Goal: Find specific page/section: Find specific page/section

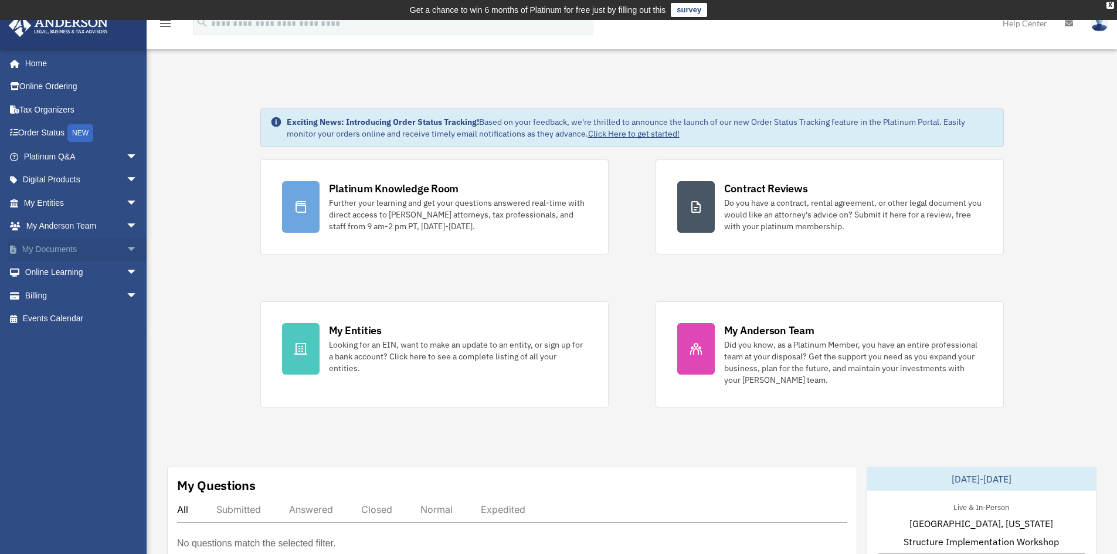
click at [63, 244] on link "My Documents arrow_drop_down" at bounding box center [81, 248] width 147 height 23
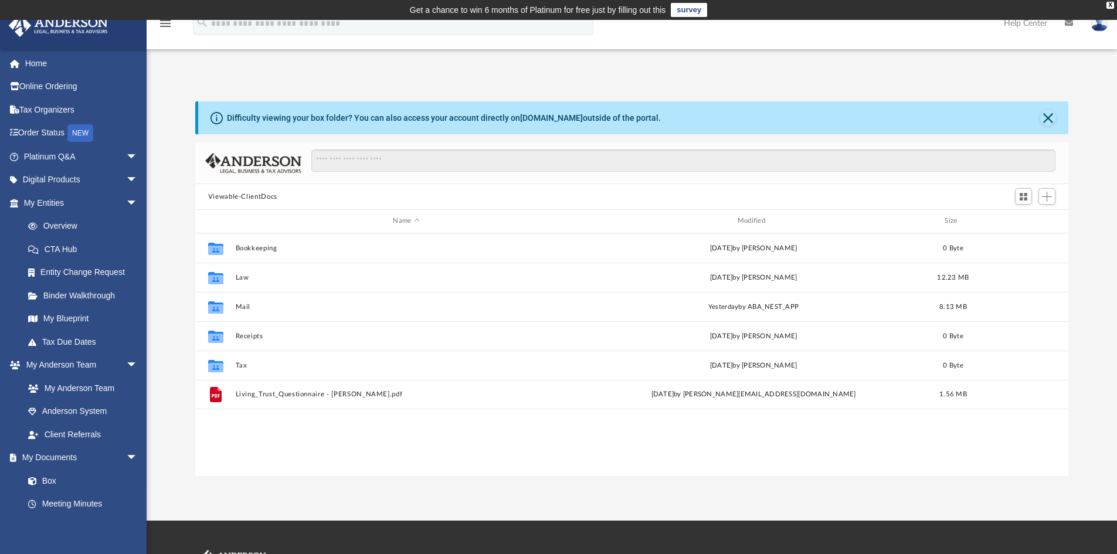
scroll to position [258, 864]
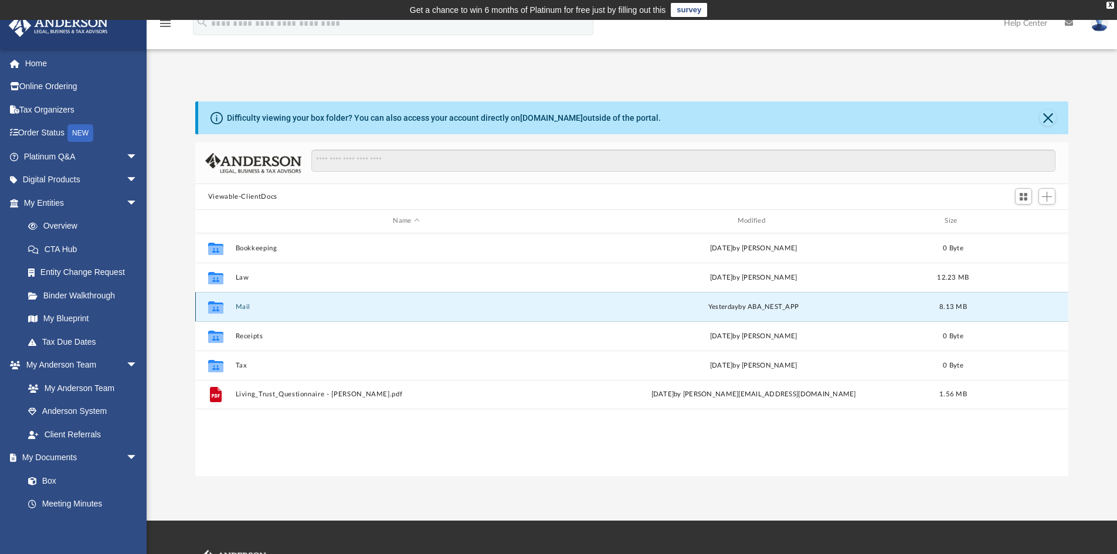
click at [240, 309] on button "Mail" at bounding box center [406, 307] width 342 height 8
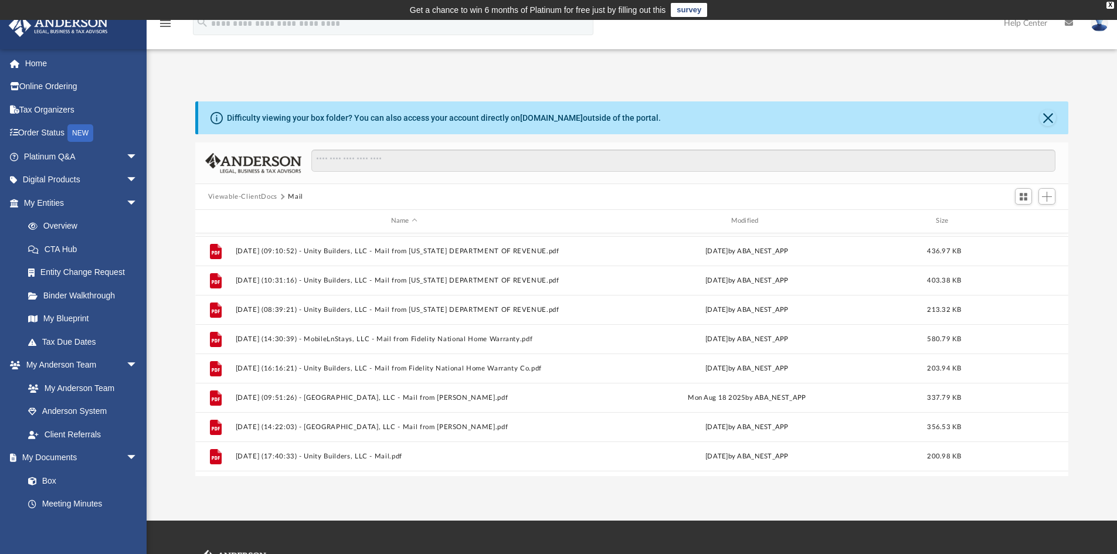
scroll to position [226, 0]
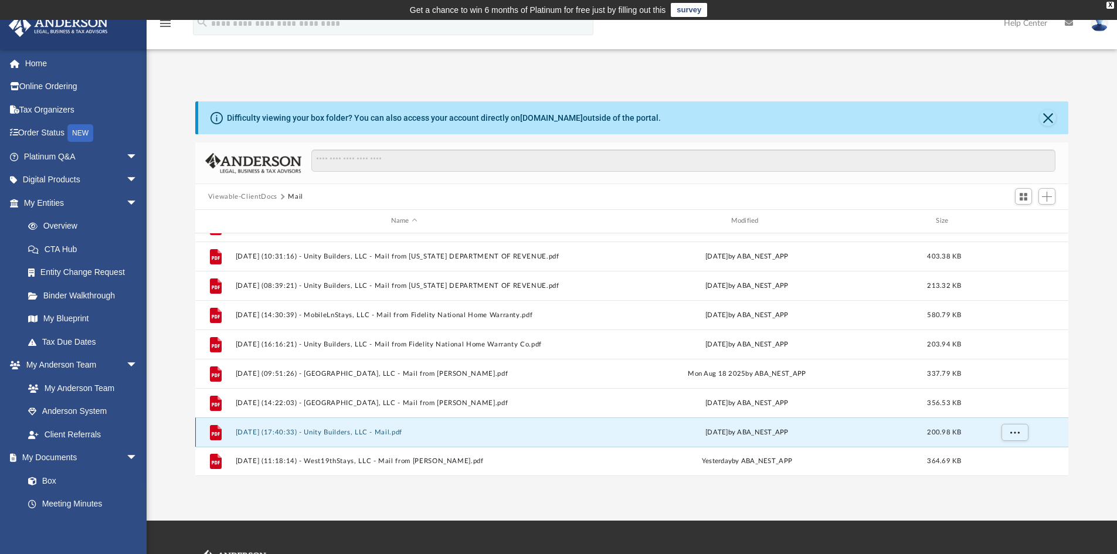
click at [310, 430] on button "[DATE] (17:40:33) - Unity Builders, LLC - Mail.pdf" at bounding box center [404, 433] width 338 height 8
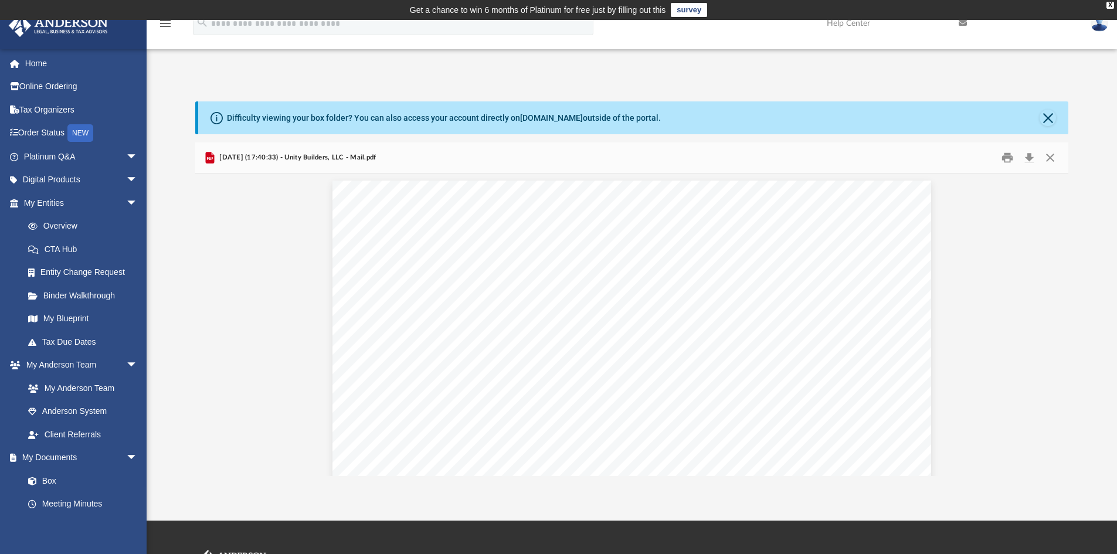
scroll to position [0, 0]
click at [1057, 325] on button "Preview" at bounding box center [1056, 324] width 26 height 33
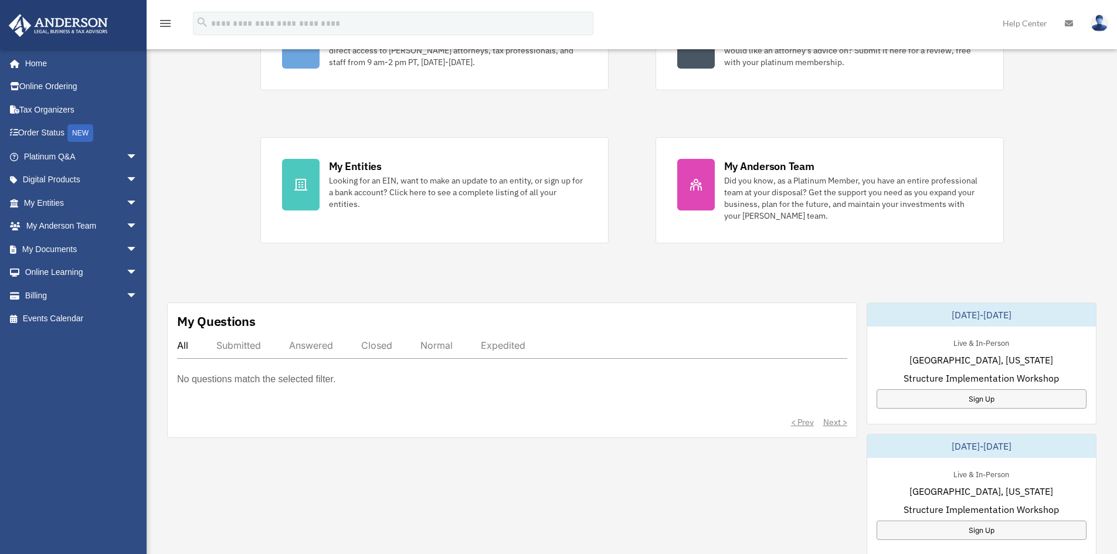
scroll to position [253, 0]
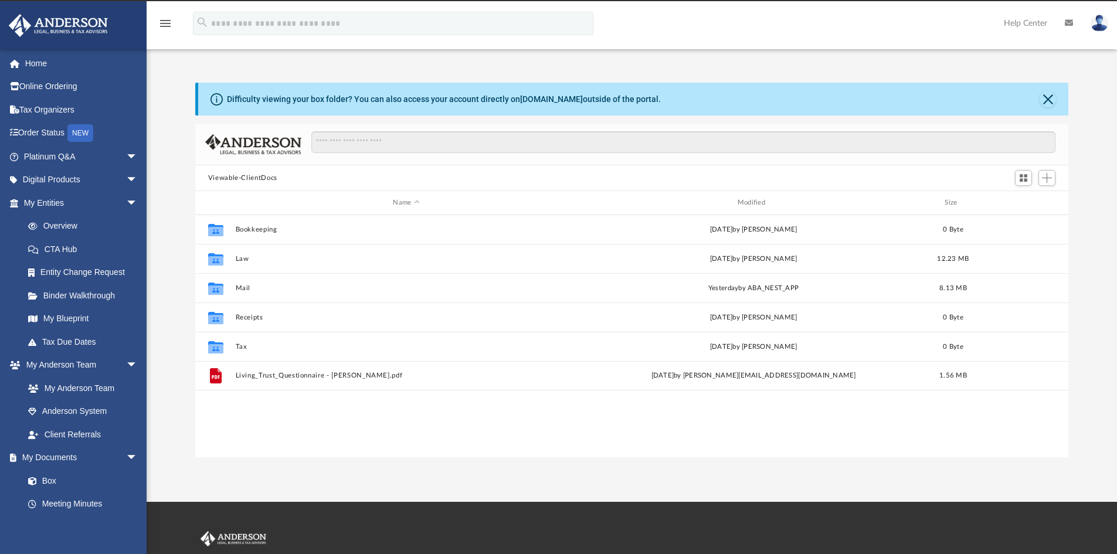
scroll to position [258, 864]
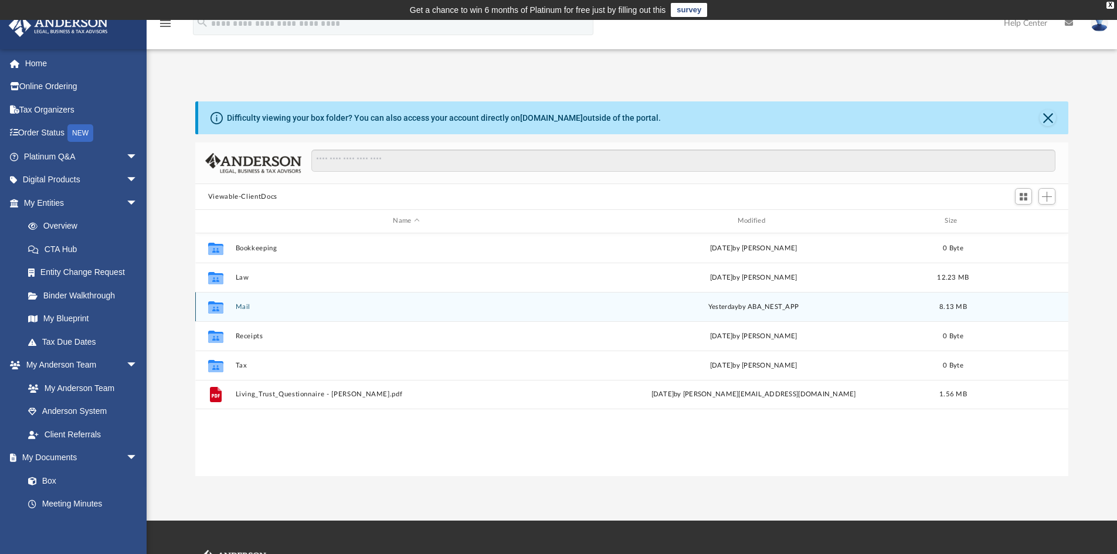
click at [247, 310] on button "Mail" at bounding box center [406, 307] width 342 height 8
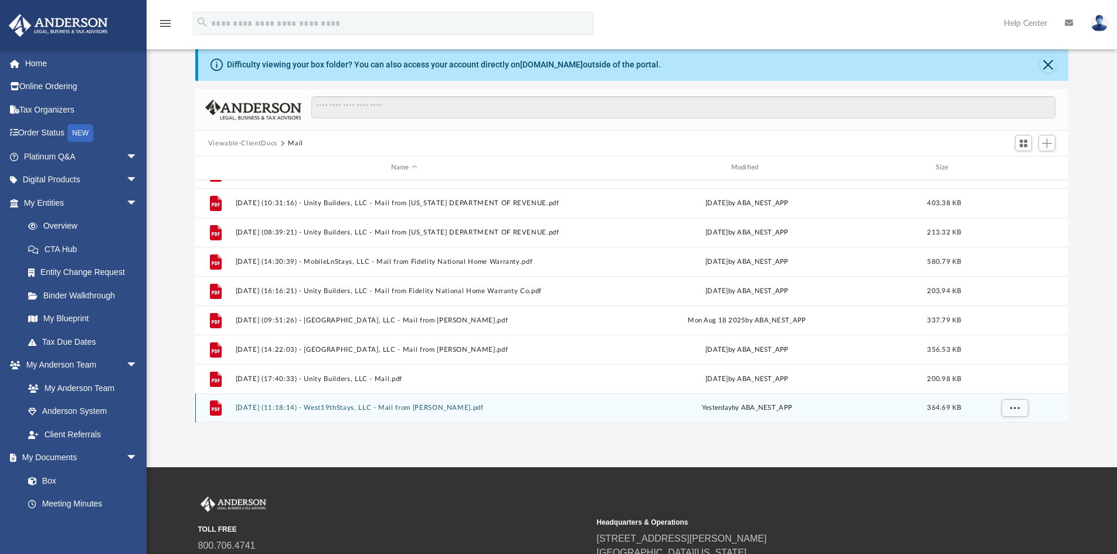
scroll to position [176, 0]
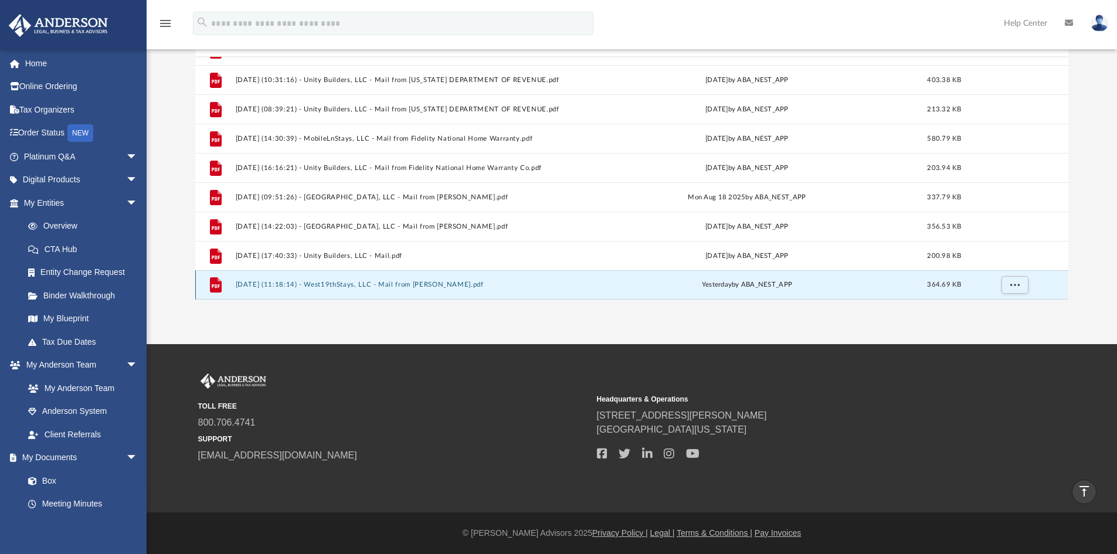
click at [380, 284] on button "[DATE] (11:18:14) - West19thStays, LLC - Mail from [PERSON_NAME].pdf" at bounding box center [404, 285] width 338 height 8
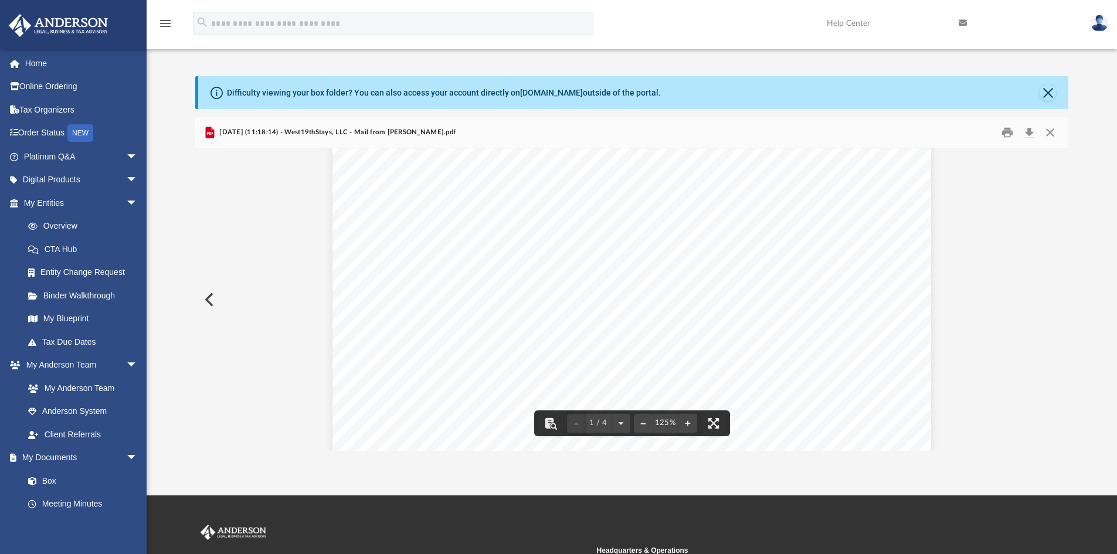
scroll to position [0, 0]
